Goal: Task Accomplishment & Management: Manage account settings

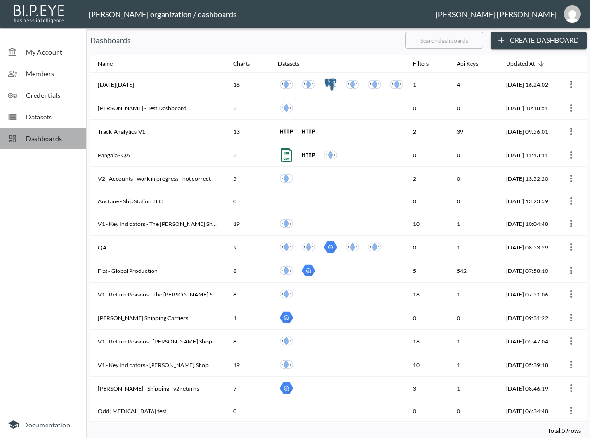
click at [58, 137] on span "Dashboards" at bounding box center [52, 138] width 53 height 10
click at [473, 45] on input "text" at bounding box center [445, 40] width 78 height 24
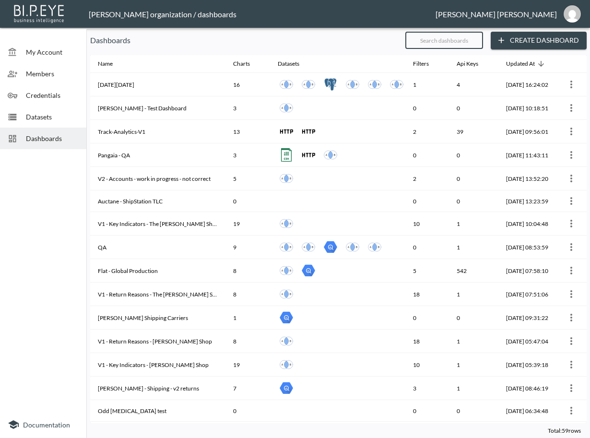
type input "V2"
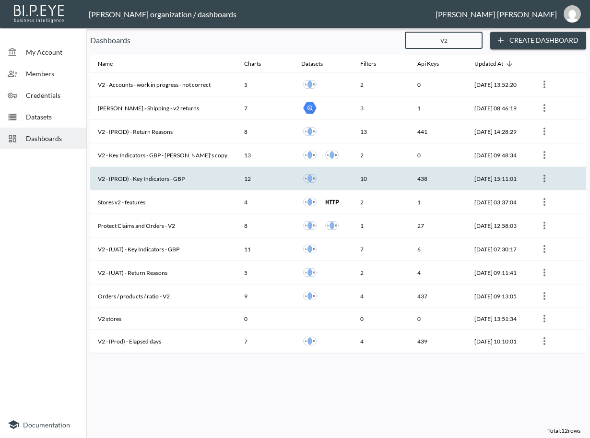
click at [177, 179] on th "V2 - (PROD) - Key Indicators - GBP" at bounding box center [163, 179] width 146 height 24
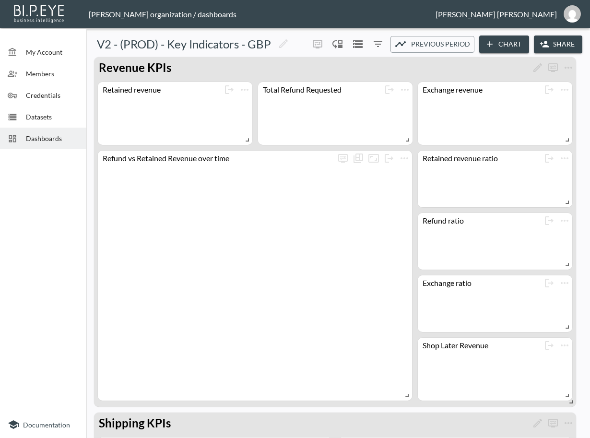
click at [560, 41] on button "Share" at bounding box center [558, 45] width 48 height 18
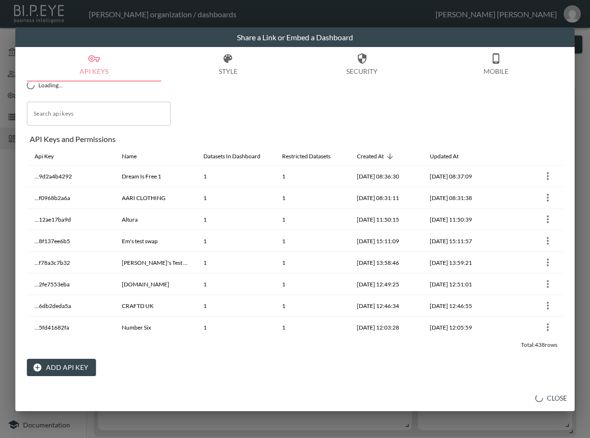
click at [52, 366] on button "Add API Key" at bounding box center [61, 368] width 69 height 18
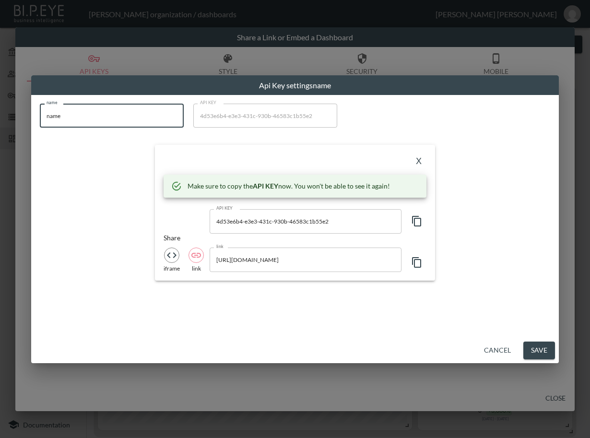
drag, startPoint x: 75, startPoint y: 109, endPoint x: 0, endPoint y: 133, distance: 78.6
click at [0, 133] on div "Api Key settings name name name name API KEY 4d53e6b4-e3e3-431c-930b-46583c1b55…" at bounding box center [295, 219] width 590 height 438
paste input "Harrys London"
type input "Harrys London"
drag, startPoint x: 413, startPoint y: 220, endPoint x: 435, endPoint y: 224, distance: 22.3
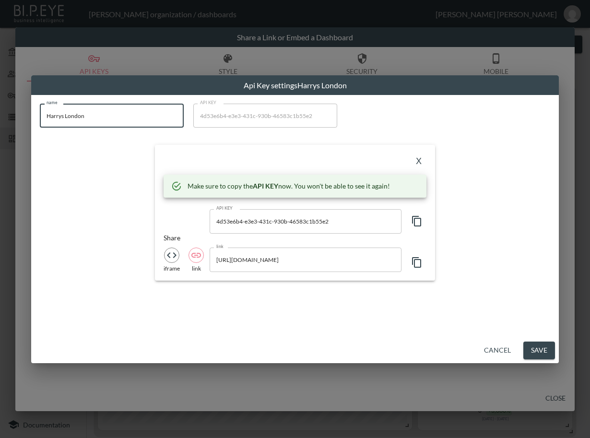
click at [413, 220] on icon "button" at bounding box center [417, 221] width 12 height 12
click at [234, 151] on div "X Make sure to copy the API KEY now. You won't be able to see it again! API KEY…" at bounding box center [295, 212] width 280 height 135
click at [416, 159] on button "X" at bounding box center [418, 161] width 15 height 15
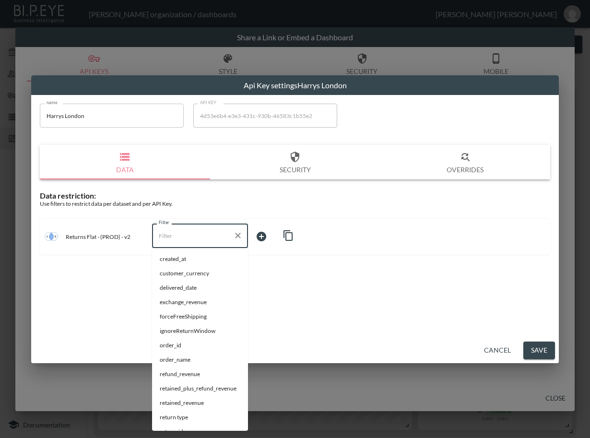
click at [184, 242] on input "Filter" at bounding box center [192, 235] width 73 height 15
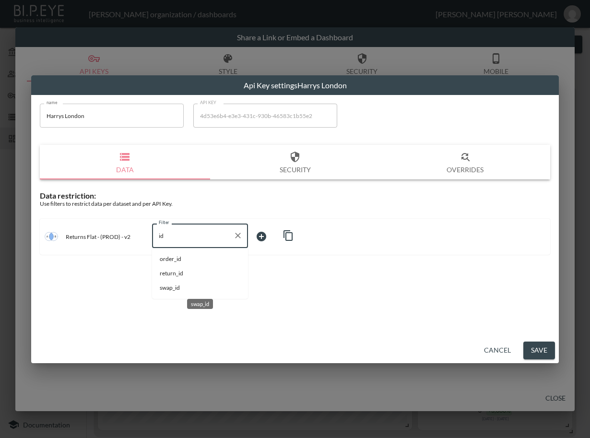
click at [206, 288] on span "swap_id" at bounding box center [200, 288] width 81 height 9
type input "swap_id"
click at [260, 235] on body "BI.P.EYE, Interactive Analytics Dashboards - app [PERSON_NAME] organization / d…" at bounding box center [295, 219] width 590 height 438
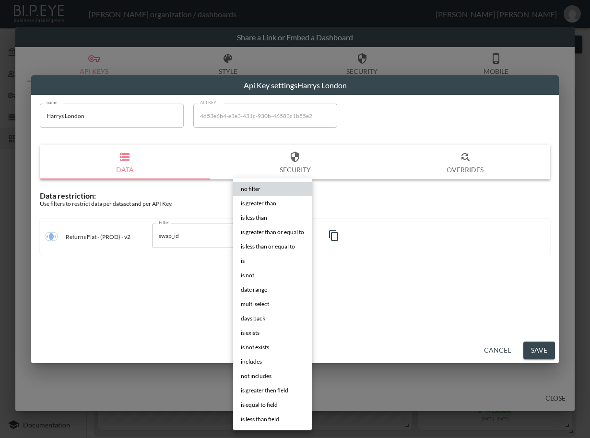
click at [270, 262] on li "is" at bounding box center [272, 261] width 79 height 14
type input "is"
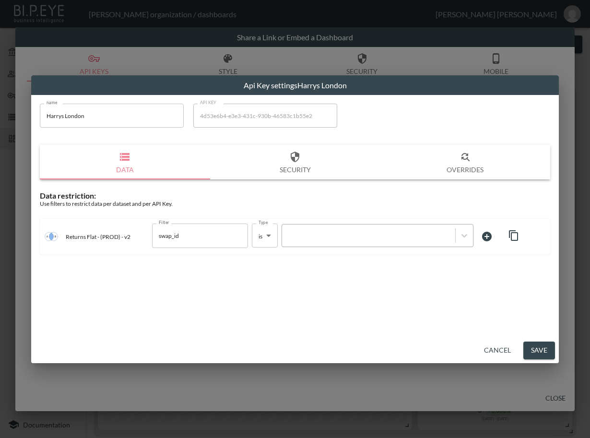
click at [336, 235] on div at bounding box center [369, 235] width 164 height 9
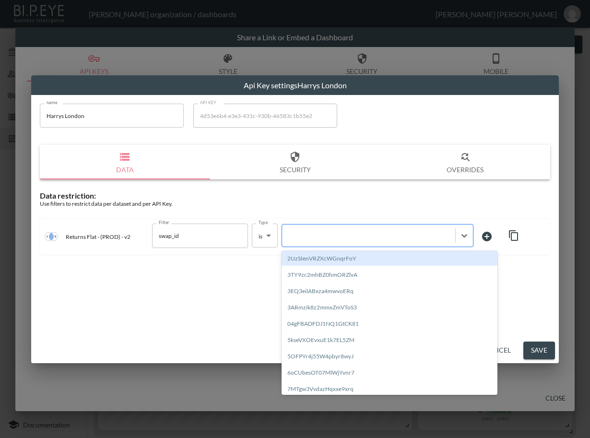
paste input "z8zrQ4LTuqAyZ091g3S7"
type input "z8zrQ4LTuqAyZ091g3S7"
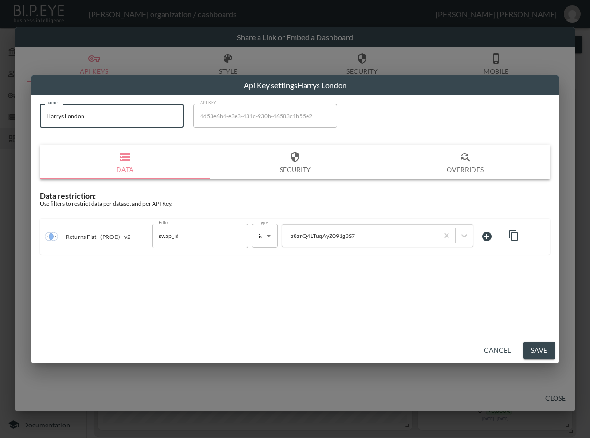
drag, startPoint x: 130, startPoint y: 113, endPoint x: -6, endPoint y: 136, distance: 137.3
click at [0, 136] on html "BI.P.EYE, Interactive Analytics Dashboards - app [PERSON_NAME] organization / d…" at bounding box center [295, 219] width 590 height 438
click at [539, 349] on button "Save" at bounding box center [540, 351] width 32 height 18
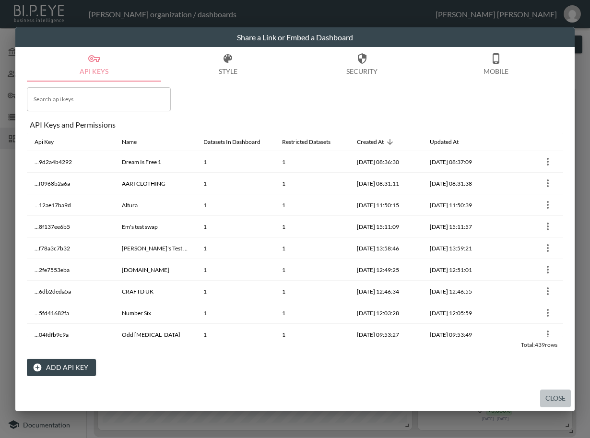
click at [556, 401] on button "Close" at bounding box center [555, 399] width 31 height 18
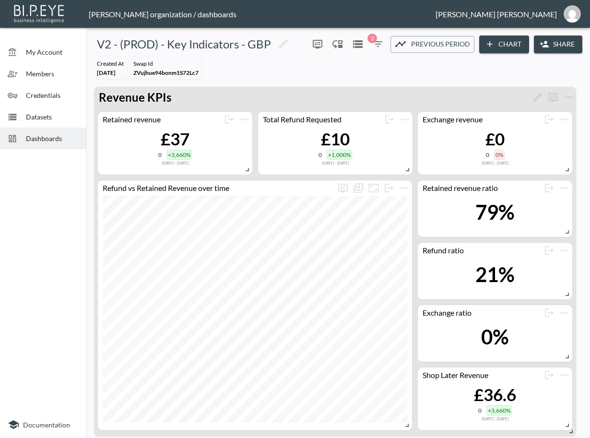
click at [40, 135] on span "Dashboards" at bounding box center [52, 138] width 53 height 10
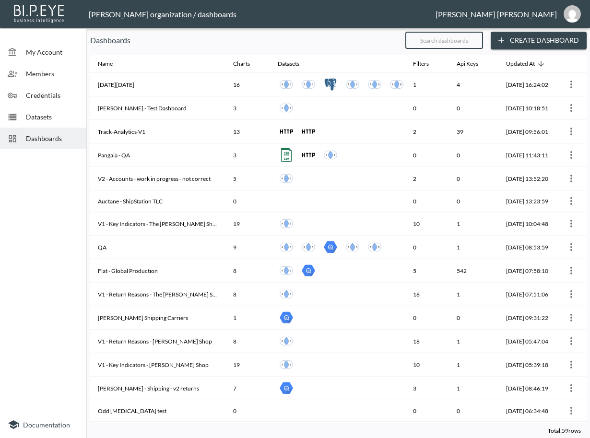
click at [481, 43] on input "text" at bounding box center [445, 40] width 78 height 24
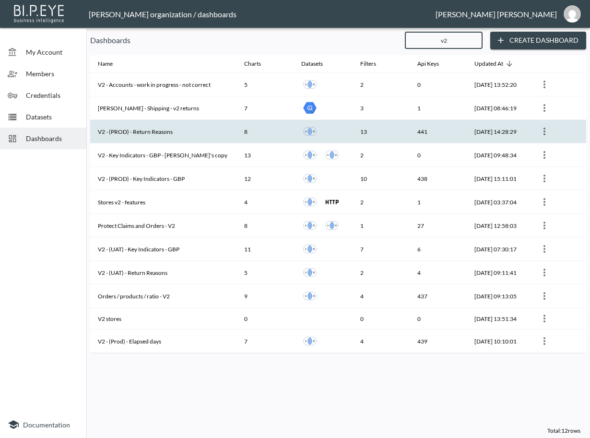
type input "v2"
click at [190, 136] on th "V2 - (PROD) - Return Reasons" at bounding box center [163, 132] width 146 height 24
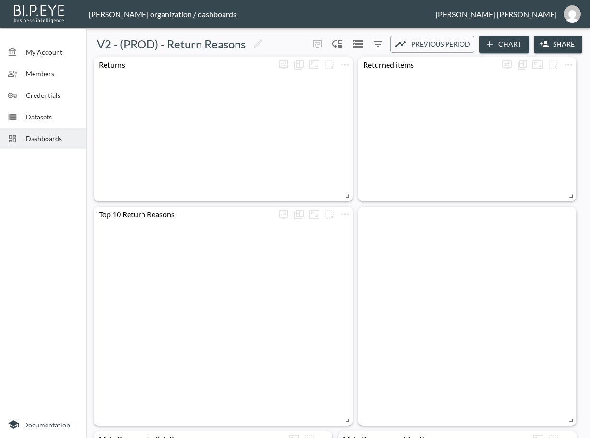
click at [565, 44] on button "Share" at bounding box center [558, 45] width 48 height 18
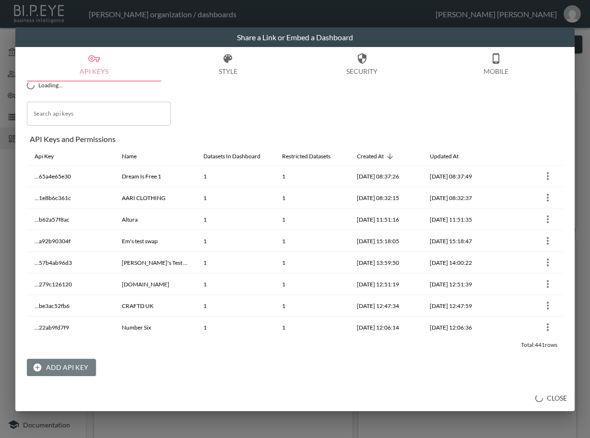
click at [66, 368] on button "Add API Key" at bounding box center [61, 368] width 69 height 18
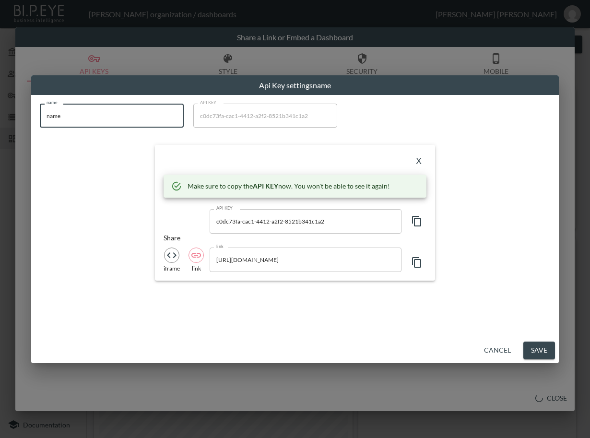
drag, startPoint x: 140, startPoint y: 120, endPoint x: -6, endPoint y: 119, distance: 145.4
click at [0, 119] on html "BI.P.EYE, Interactive Analytics Dashboards - app [PERSON_NAME] organization / d…" at bounding box center [295, 219] width 590 height 438
paste input "Harrys London"
type input "Harrys London"
click at [419, 221] on icon "button" at bounding box center [417, 221] width 12 height 12
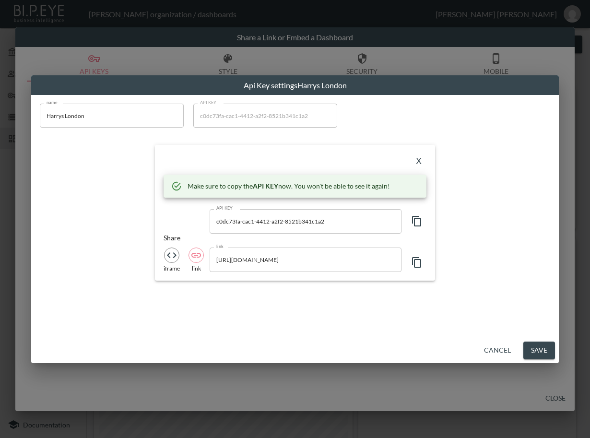
drag, startPoint x: 287, startPoint y: 160, endPoint x: 299, endPoint y: 163, distance: 11.9
click at [287, 160] on div "X" at bounding box center [295, 161] width 263 height 15
click at [421, 162] on button "X" at bounding box center [418, 161] width 15 height 15
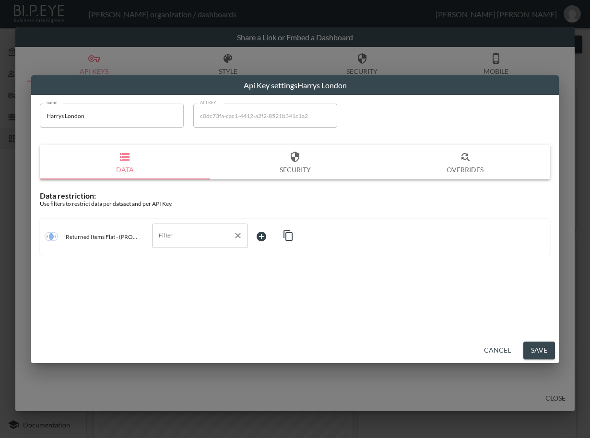
click at [173, 235] on input "Filter" at bounding box center [192, 235] width 73 height 15
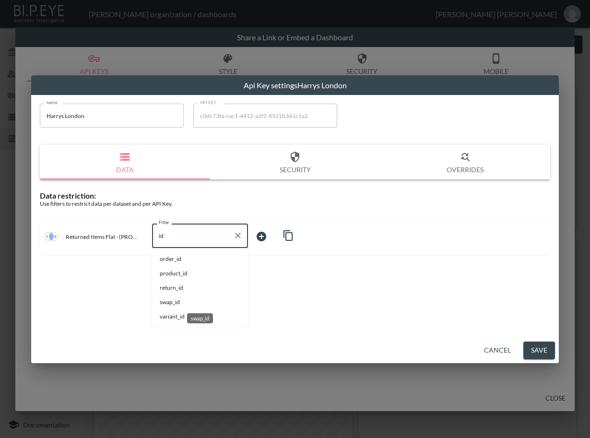
click at [190, 303] on span "swap_id" at bounding box center [200, 302] width 81 height 9
type input "swap_id"
click at [275, 234] on body "BI.P.EYE, Interactive Analytics Dashboards - app [PERSON_NAME] organization / d…" at bounding box center [295, 219] width 590 height 438
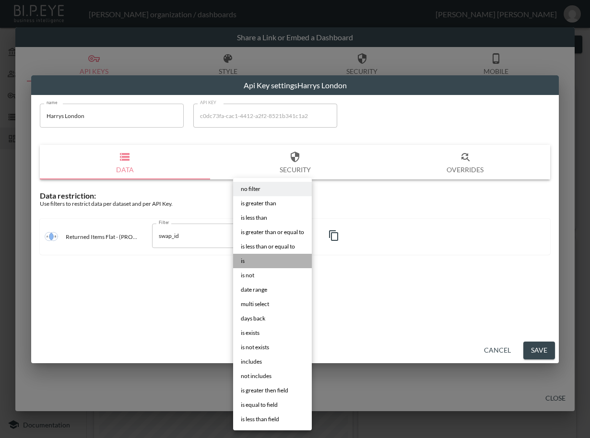
click at [266, 263] on li "is" at bounding box center [272, 261] width 79 height 14
type input "is"
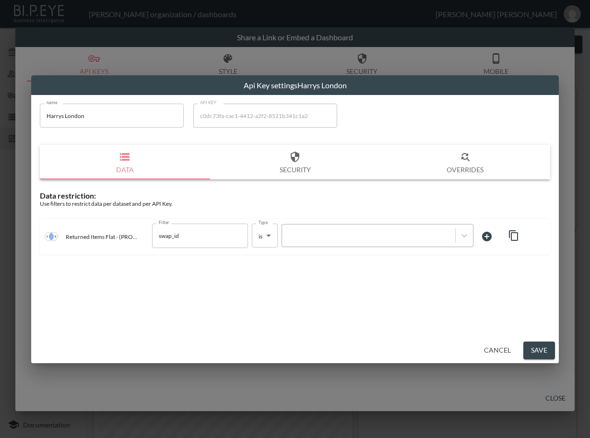
click at [356, 235] on div at bounding box center [369, 235] width 164 height 9
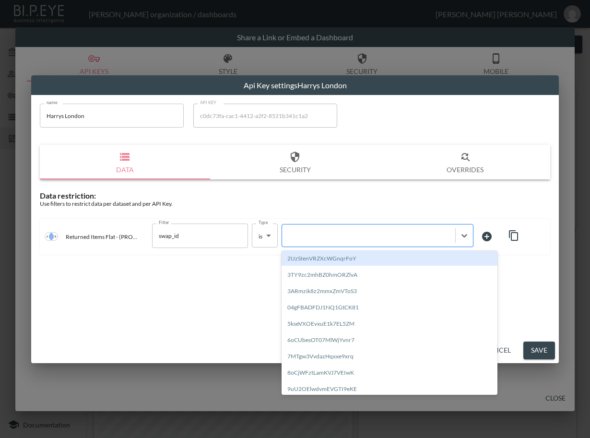
paste input "z8zrQ4LTuqAyZ091g3S7"
type input "z8zrQ4LTuqAyZ091g3S7"
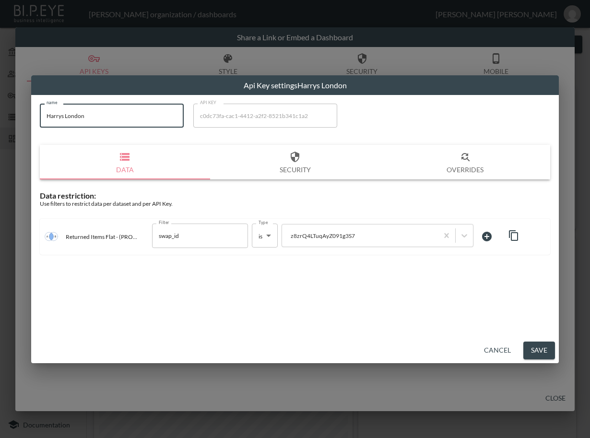
drag, startPoint x: 94, startPoint y: 120, endPoint x: 28, endPoint y: 130, distance: 67.1
click at [28, 128] on div "Api Key settings Harrys London name [PERSON_NAME] London name API KEY c0dc73fa-…" at bounding box center [295, 219] width 590 height 438
click at [536, 351] on button "Save" at bounding box center [540, 351] width 32 height 18
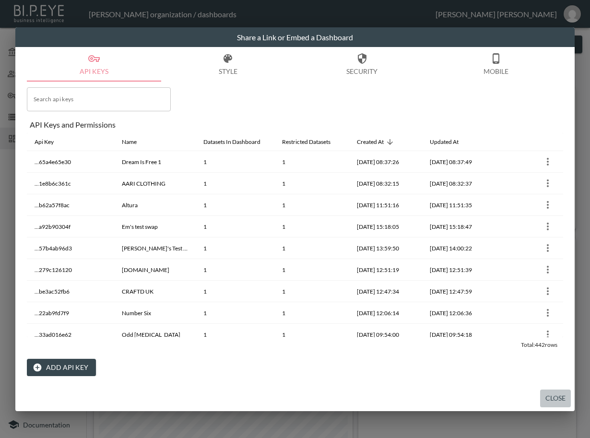
click at [554, 398] on button "Close" at bounding box center [555, 399] width 31 height 18
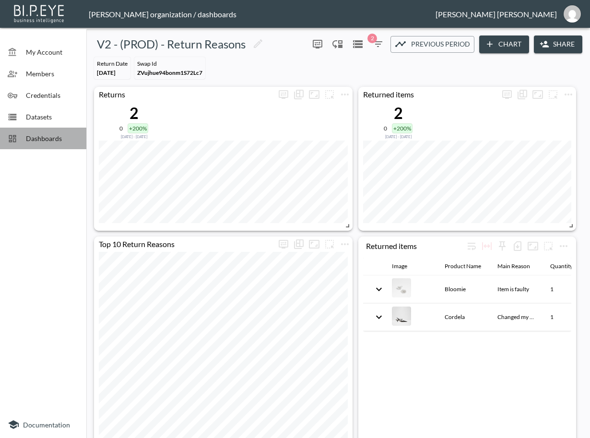
click at [29, 137] on span "Dashboards" at bounding box center [52, 138] width 53 height 10
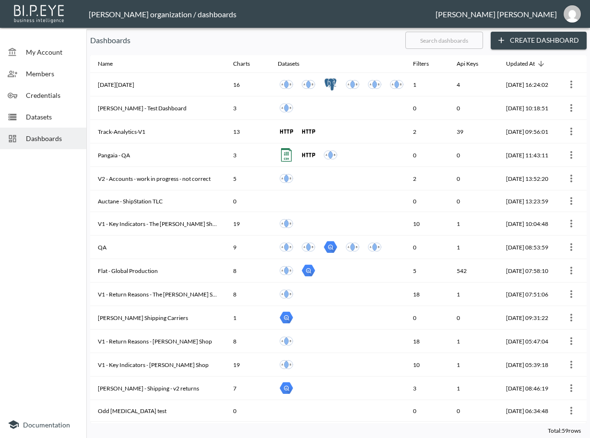
click at [443, 45] on input "text" at bounding box center [445, 40] width 78 height 24
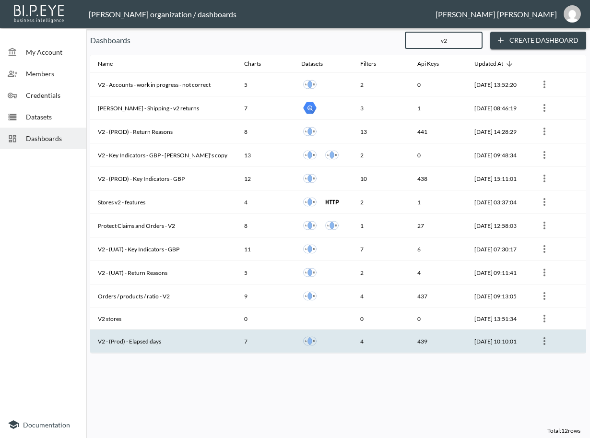
type input "v2"
click at [141, 341] on th "V2 - (Prod) - Elapsed days" at bounding box center [163, 342] width 146 height 24
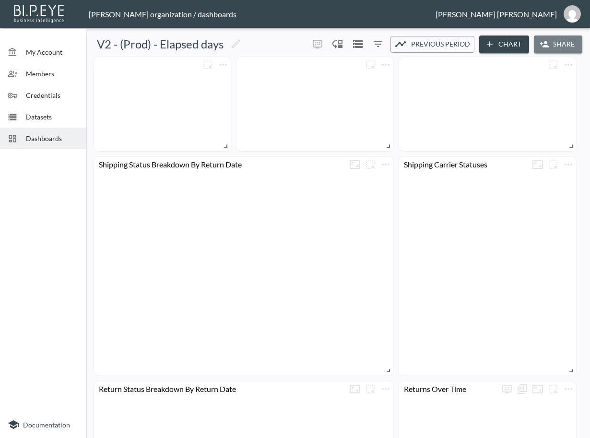
click at [555, 39] on button "Share" at bounding box center [558, 45] width 48 height 18
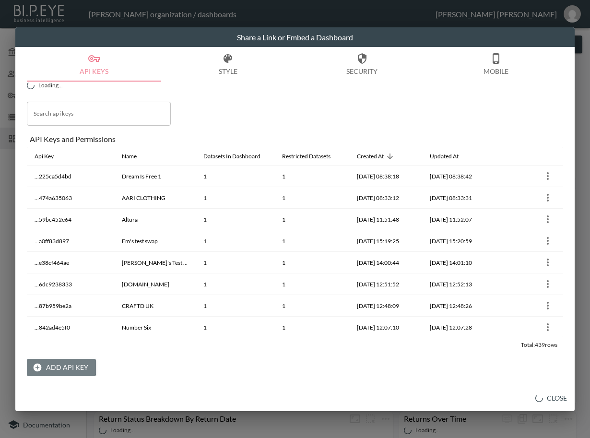
click at [56, 363] on button "Add API Key" at bounding box center [61, 368] width 69 height 18
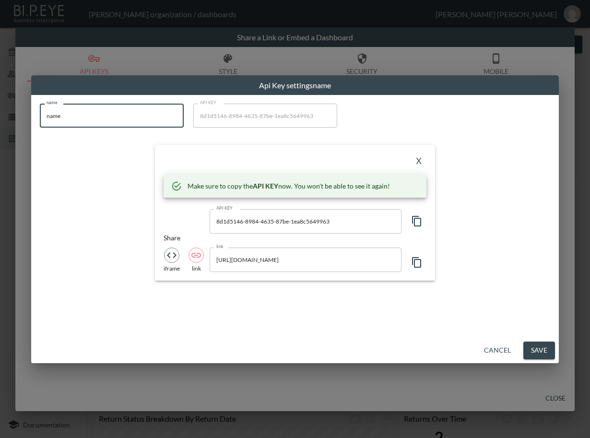
drag, startPoint x: 99, startPoint y: 119, endPoint x: -6, endPoint y: 138, distance: 106.4
click at [0, 138] on html "BI.P.EYE, Interactive Analytics Dashboards - app [PERSON_NAME] organization / d…" at bounding box center [295, 219] width 590 height 438
paste input "Harrys London"
type input "Harrys London"
click at [415, 221] on icon "button" at bounding box center [417, 221] width 12 height 12
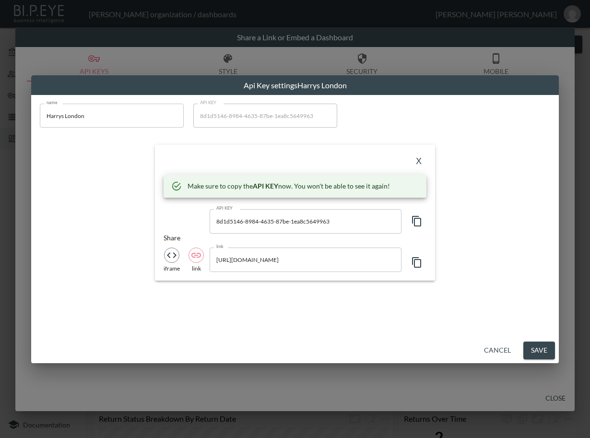
click at [244, 161] on div "X" at bounding box center [295, 161] width 263 height 15
click at [418, 160] on button "X" at bounding box center [418, 161] width 15 height 15
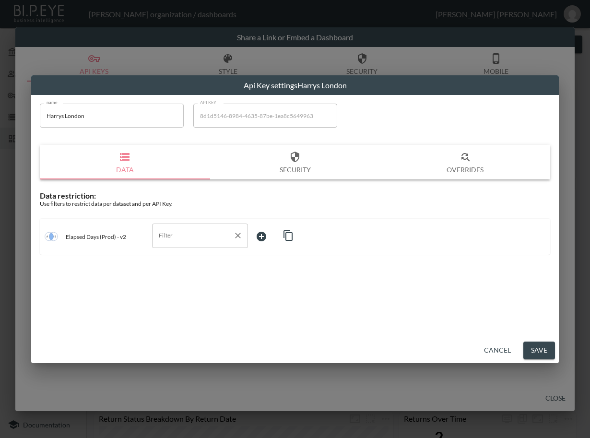
click at [215, 237] on input "Filter" at bounding box center [192, 235] width 73 height 15
click at [189, 270] on span "swap_id" at bounding box center [200, 273] width 81 height 9
type input "swap_id"
click at [270, 233] on body "BI.P.EYE, Interactive Analytics Dashboards - app [PERSON_NAME] organization / d…" at bounding box center [295, 219] width 590 height 438
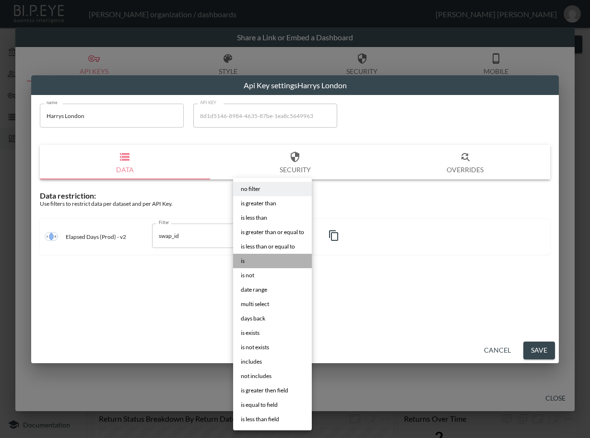
click at [285, 260] on li "is" at bounding box center [272, 261] width 79 height 14
type input "is"
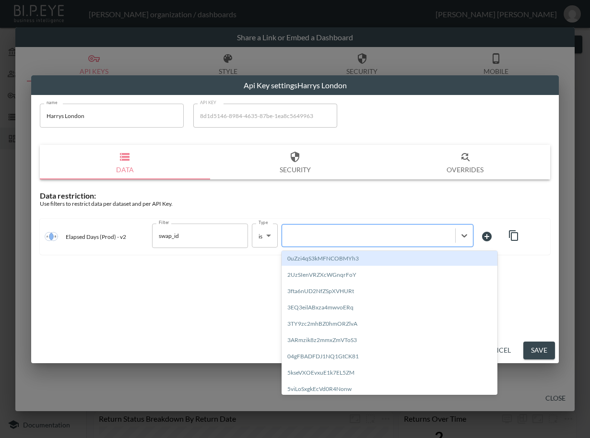
click at [351, 235] on div at bounding box center [369, 235] width 164 height 9
paste input "z8zrQ4LTuqAyZ091g3S7"
type input "z8zrQ4LTuqAyZ091g3S7"
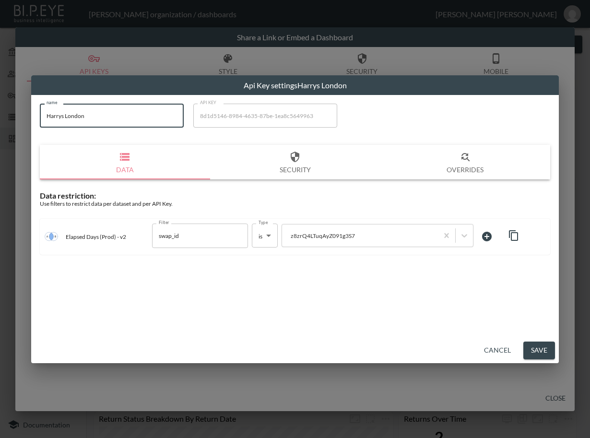
drag, startPoint x: 89, startPoint y: 110, endPoint x: -6, endPoint y: 121, distance: 95.6
click at [0, 121] on html "BI.P.EYE, Interactive Analytics Dashboards - app [PERSON_NAME] organization / d…" at bounding box center [295, 219] width 590 height 438
click at [543, 348] on button "Save" at bounding box center [540, 351] width 32 height 18
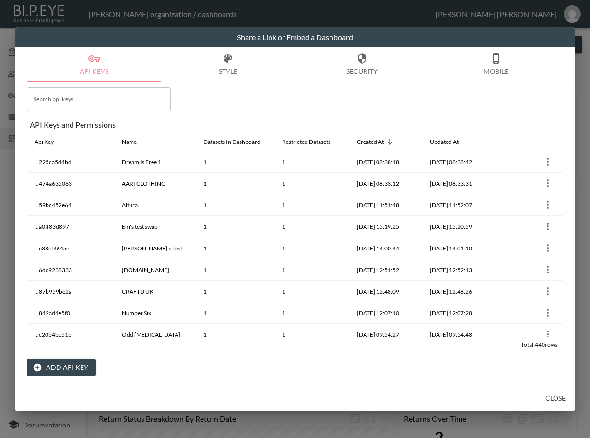
click at [564, 400] on button "Close" at bounding box center [555, 399] width 31 height 18
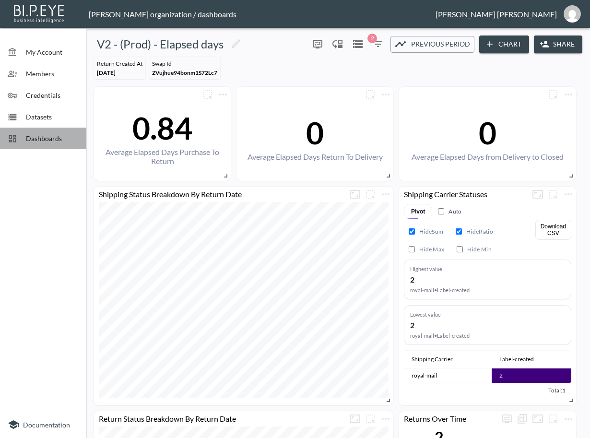
click at [44, 145] on div "Dashboards" at bounding box center [43, 139] width 86 height 22
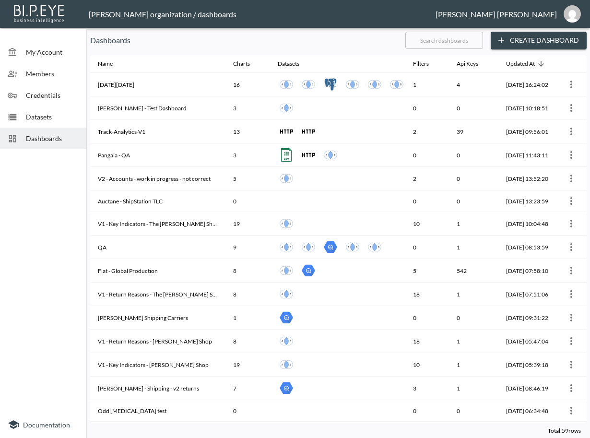
click at [465, 39] on input "text" at bounding box center [445, 40] width 78 height 24
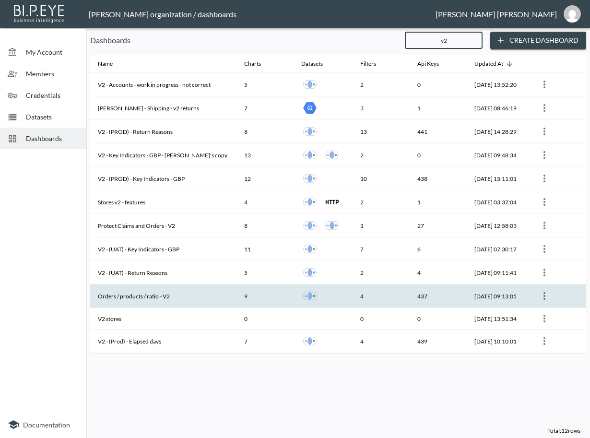
type input "v2"
click at [182, 290] on th "Orders / products / ratio - V2" at bounding box center [163, 297] width 146 height 24
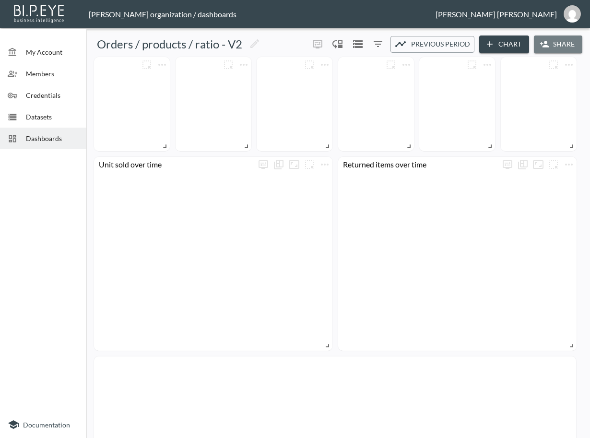
click at [561, 42] on button "Share" at bounding box center [558, 45] width 48 height 18
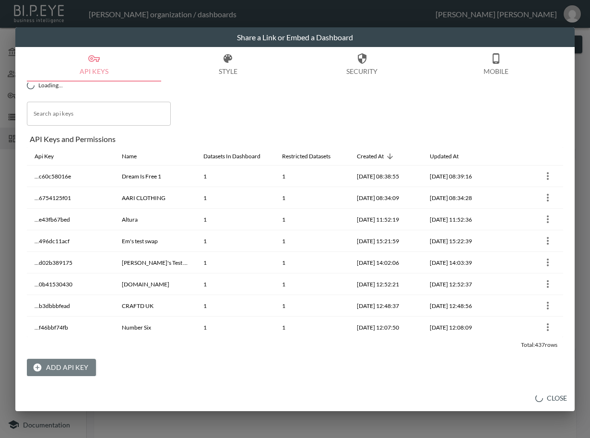
click at [56, 361] on button "Add API Key" at bounding box center [61, 368] width 69 height 18
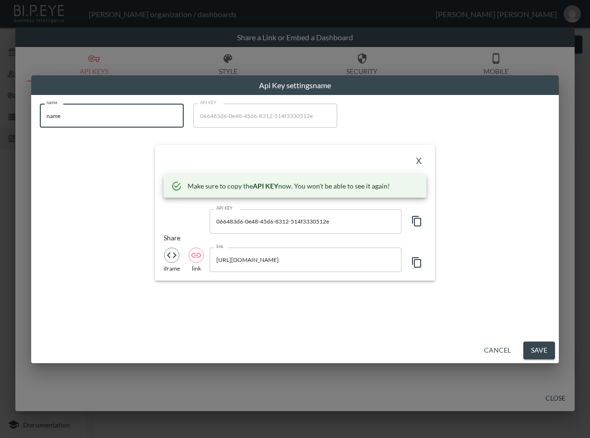
drag, startPoint x: 113, startPoint y: 117, endPoint x: -6, endPoint y: 127, distance: 119.0
click at [0, 127] on html "BI.P.EYE, Interactive Analytics Dashboards - app [PERSON_NAME] organization / d…" at bounding box center [295, 219] width 590 height 438
paste input "Harrys London"
type input "Harrys London"
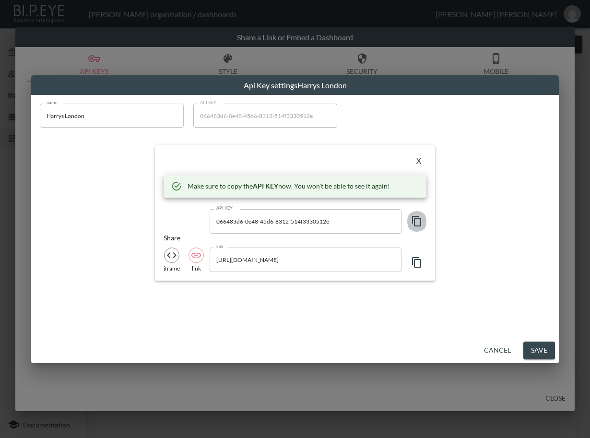
click at [420, 216] on icon "button" at bounding box center [417, 221] width 12 height 12
click at [284, 154] on div "X" at bounding box center [295, 161] width 263 height 15
click at [417, 162] on button "X" at bounding box center [418, 161] width 15 height 15
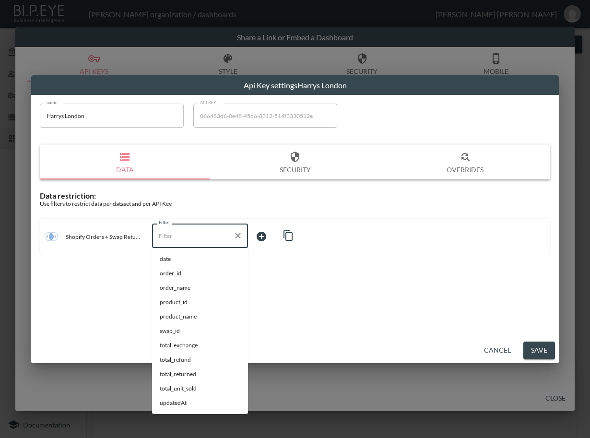
click at [199, 237] on input "Filter" at bounding box center [192, 235] width 73 height 15
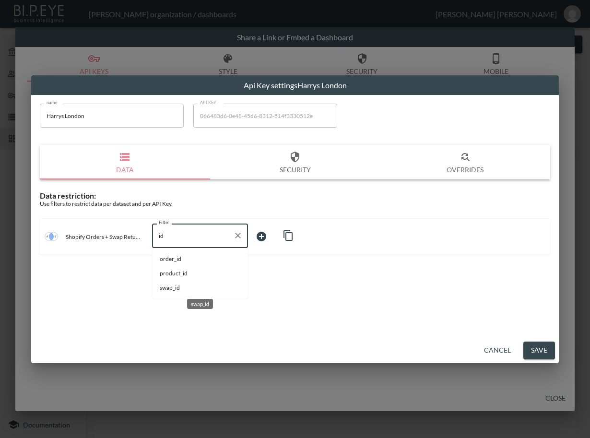
click at [174, 287] on span "swap_id" at bounding box center [200, 288] width 81 height 9
type input "swap_id"
click at [279, 236] on body "BI.P.EYE, Interactive Analytics Dashboards - app [PERSON_NAME] organization / d…" at bounding box center [295, 219] width 590 height 438
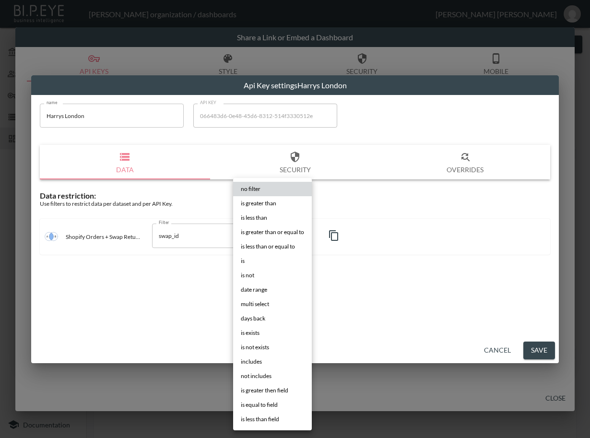
click at [247, 256] on li "is" at bounding box center [272, 261] width 79 height 14
type input "is"
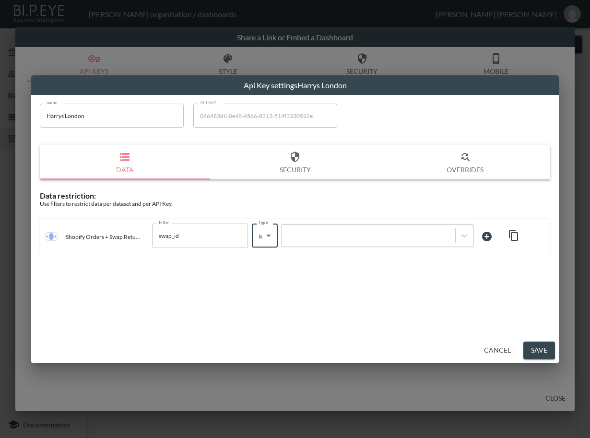
click at [311, 229] on div at bounding box center [368, 235] width 173 height 13
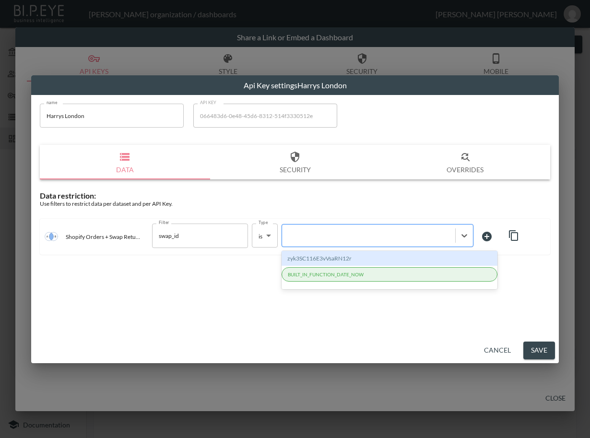
paste input "z8zrQ4LTuqAyZ091g3S7"
type input "z8zrQ4LTuqAyZ091g3S7"
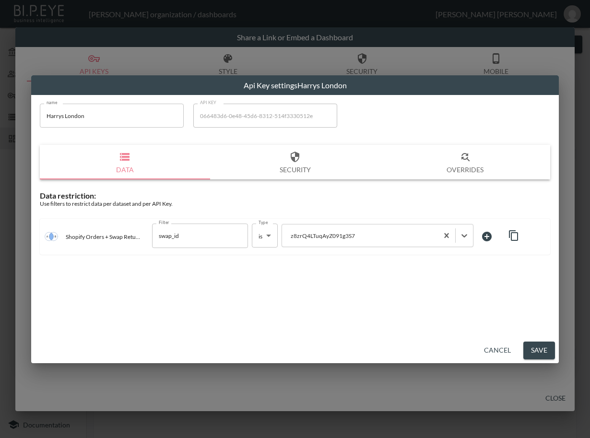
click at [531, 347] on button "Save" at bounding box center [540, 351] width 32 height 18
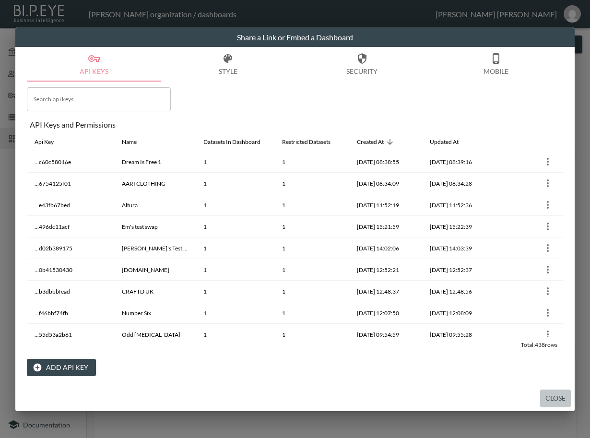
click at [556, 395] on button "Close" at bounding box center [555, 399] width 31 height 18
